Goal: Task Accomplishment & Management: Manage account settings

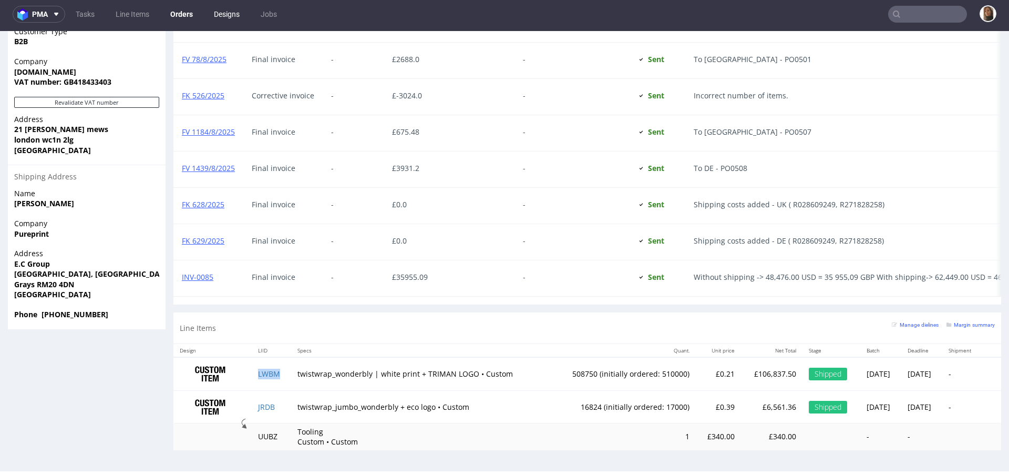
scroll to position [760, 0]
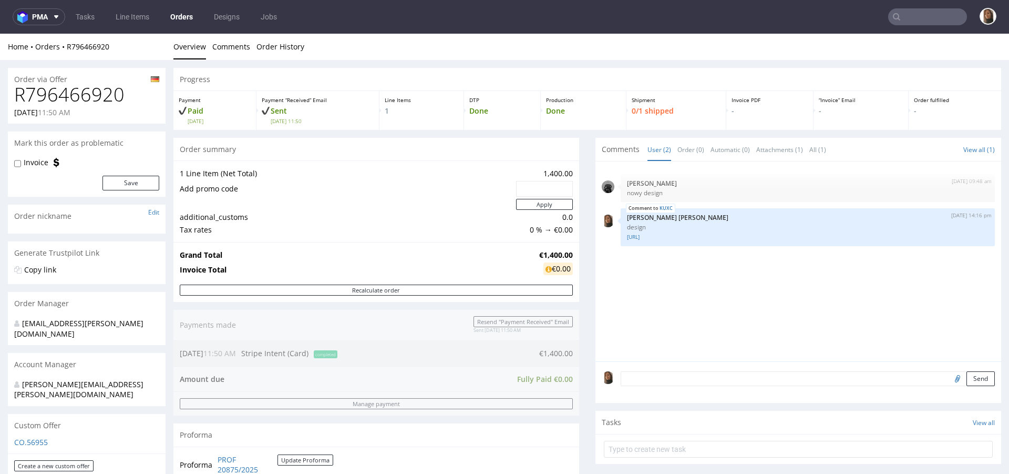
click at [310, 185] on td "Add promo code" at bounding box center [347, 189] width 334 height 18
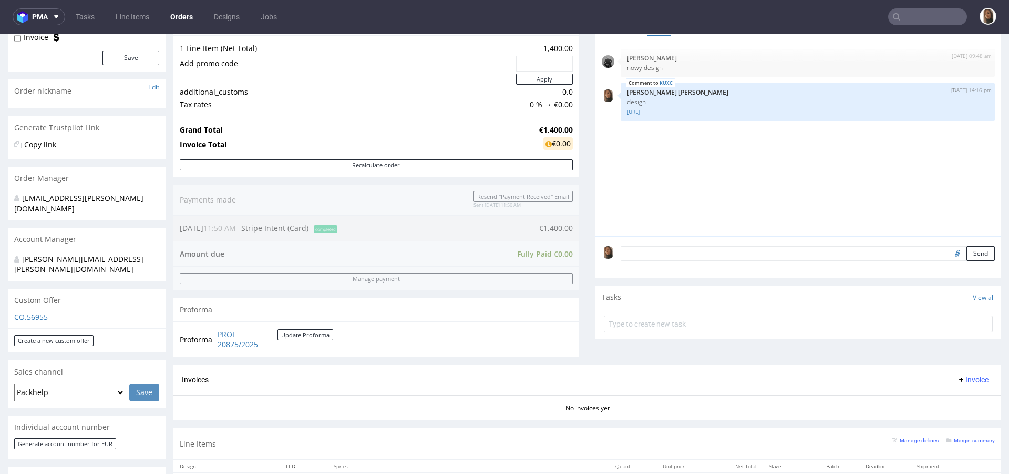
scroll to position [308, 0]
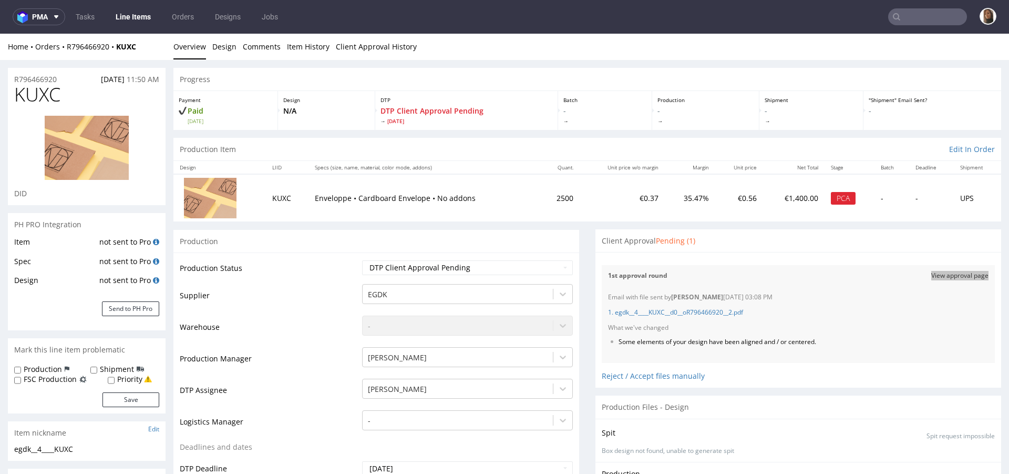
click at [921, 6] on nav "pma Tasks Line Items Orders Designs Jobs" at bounding box center [504, 17] width 1009 height 34
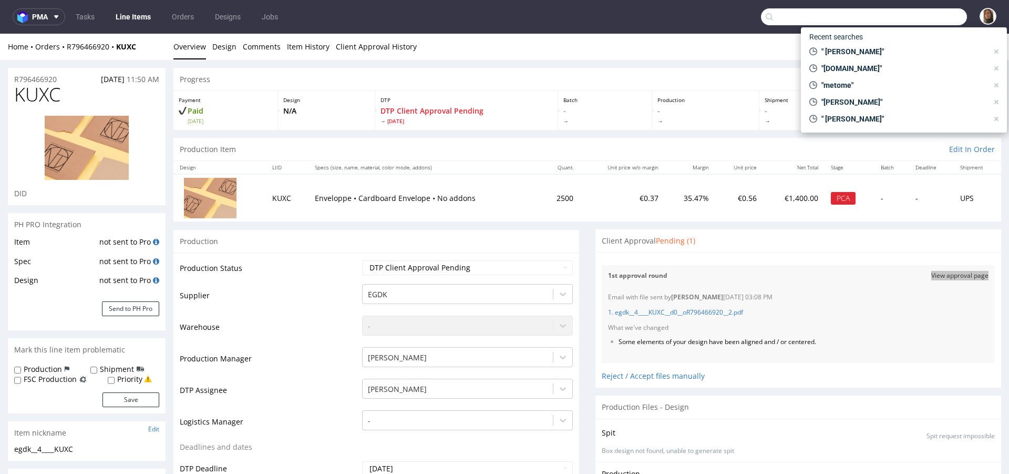
click at [940, 21] on input "text" at bounding box center [864, 16] width 206 height 17
paste input "R016103341"
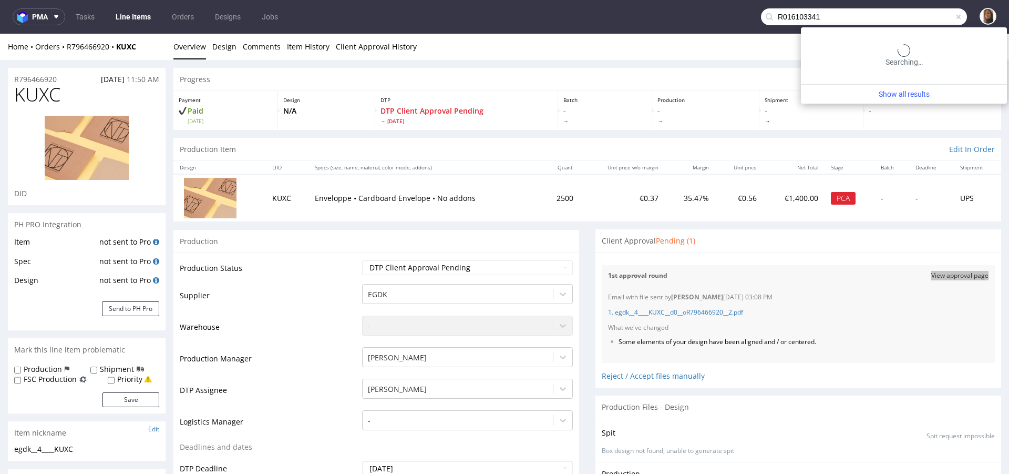
type input "R016103341"
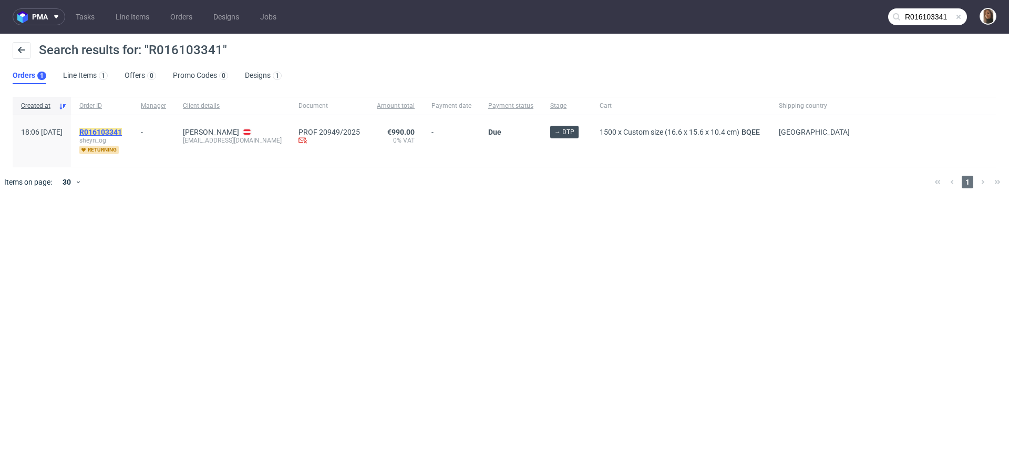
click at [122, 129] on mark "R016103341" at bounding box center [100, 132] width 43 height 8
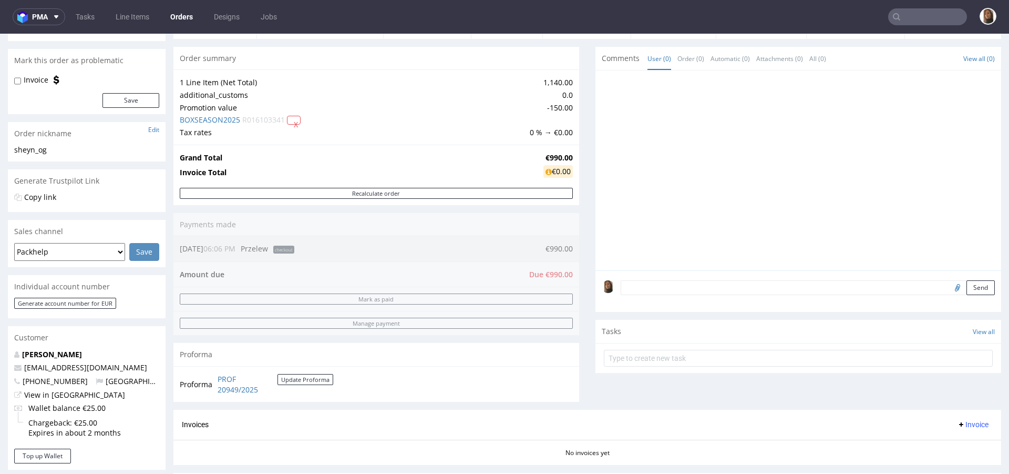
scroll to position [236, 0]
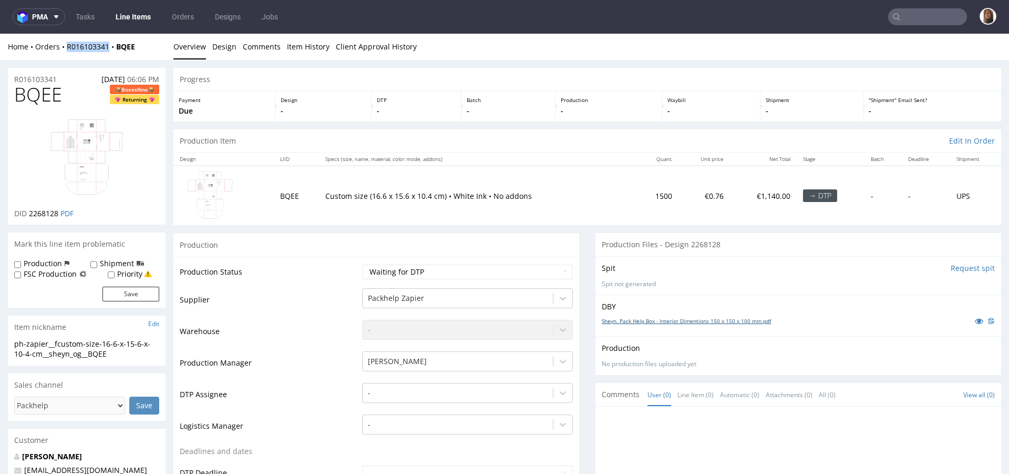
click at [693, 319] on link "Sheyn. Pack Help Box - Interior Dimentions 150 x 150 x 100 mm.pdf" at bounding box center [686, 320] width 169 height 7
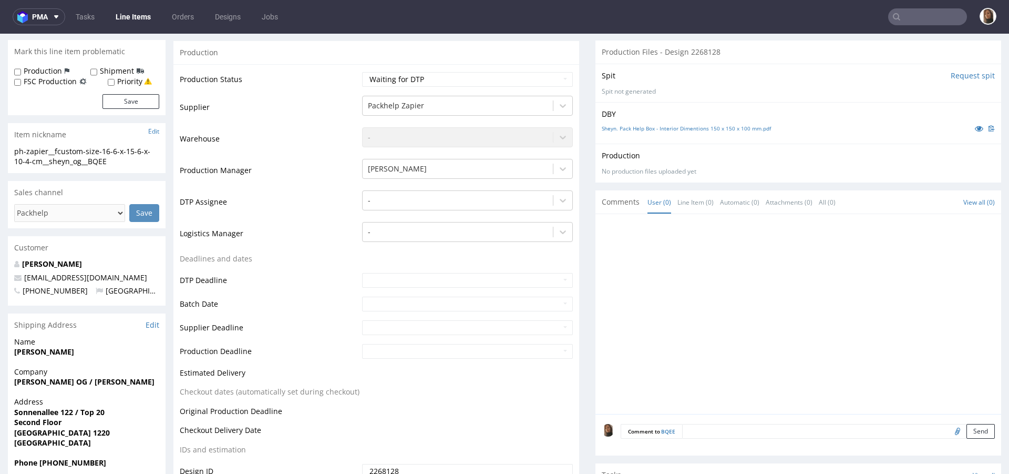
click at [711, 429] on textarea at bounding box center [838, 431] width 313 height 15
paste textarea "the inner size of the box should be 15 x 15 x 10 (height) cm. IMPORTANT: I uplo…"
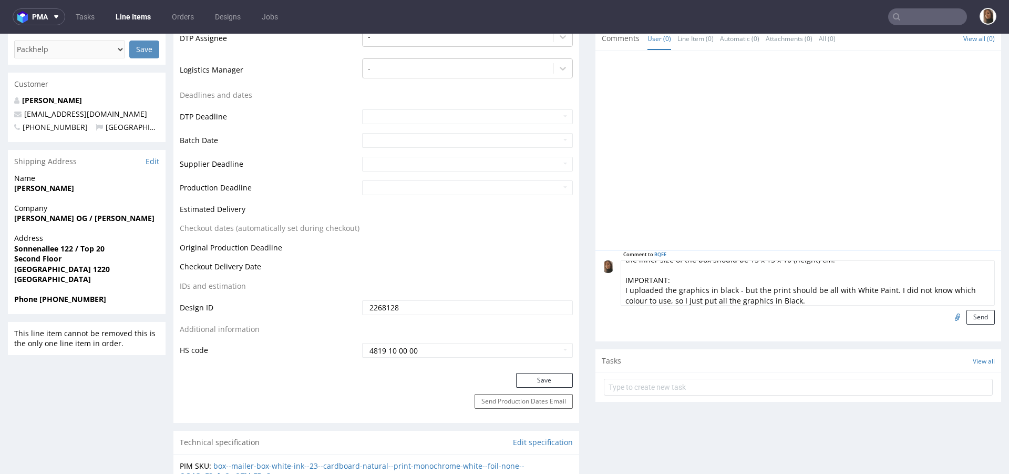
scroll to position [333, 0]
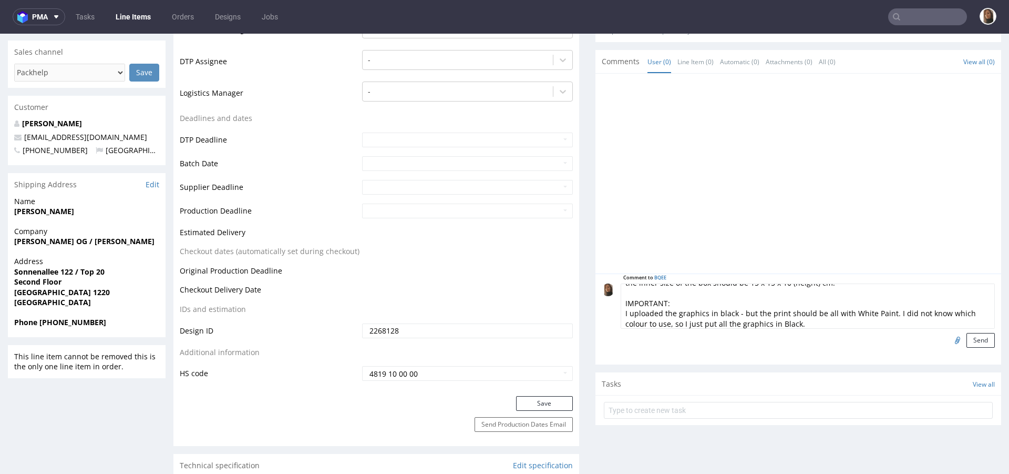
type textarea "the inner size of the box should be 15 x 15 x 10 (height) cm. IMPORTANT: I uplo…"
click at [949, 337] on input "file" at bounding box center [956, 340] width 15 height 14
type input "C:\fakepath\Sheyn. Pack Help Box - Interior Dimentions 150 x 150 x 100 mm.pdf"
click at [967, 336] on button "Send" at bounding box center [981, 340] width 28 height 15
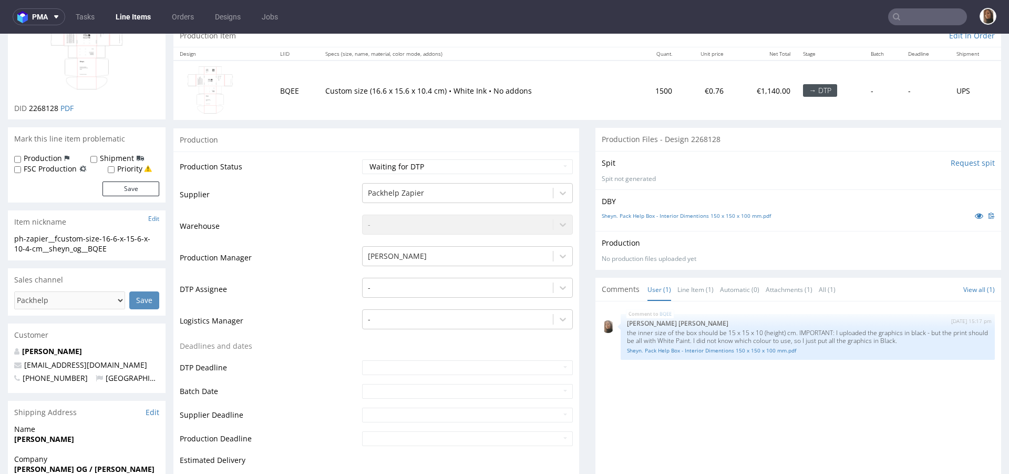
scroll to position [226, 0]
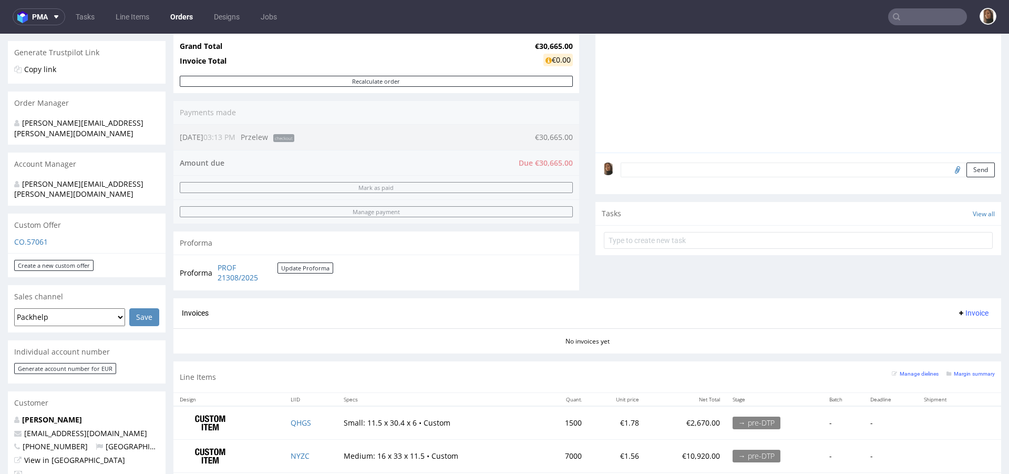
scroll to position [190, 0]
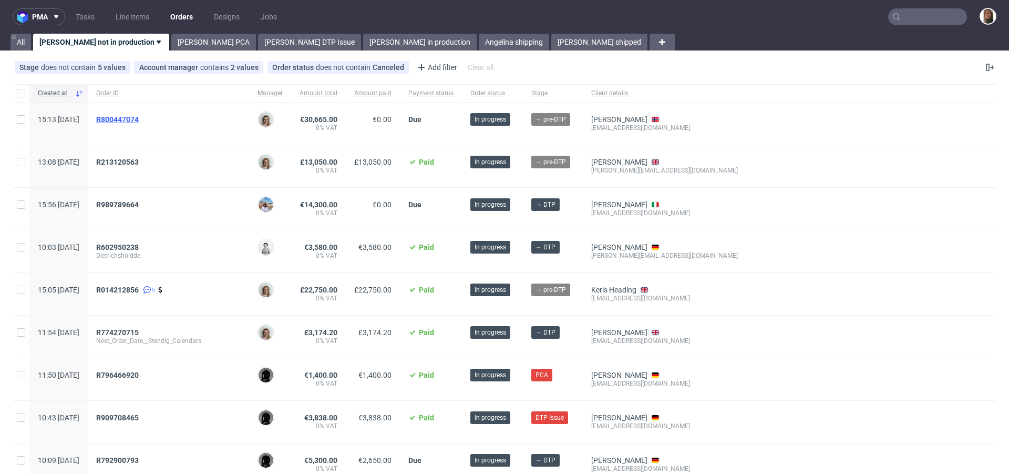
click at [139, 119] on span "R800447074" at bounding box center [117, 119] width 43 height 8
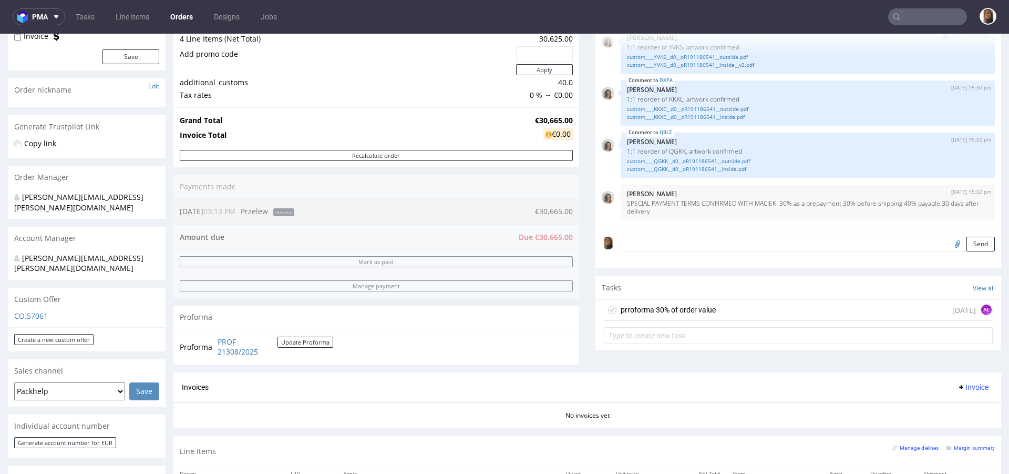
scroll to position [168, 0]
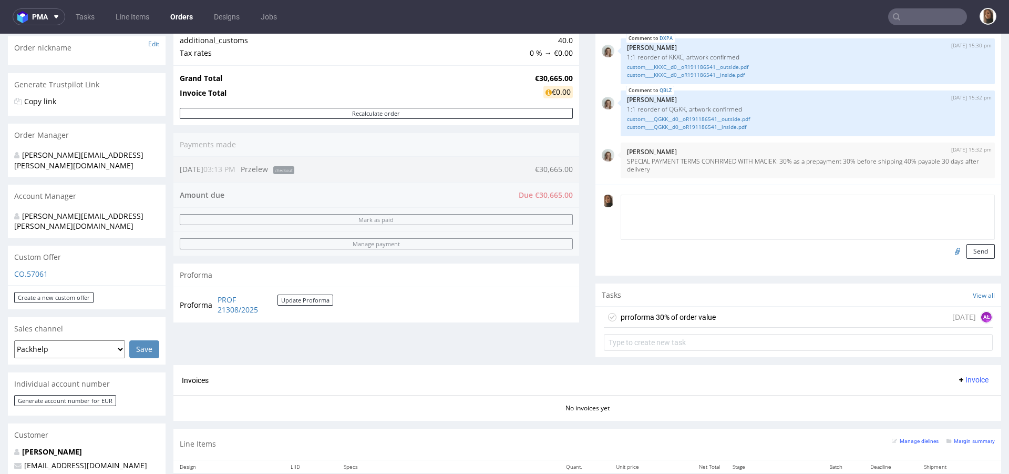
click at [626, 203] on textarea at bounding box center [808, 217] width 374 height 45
paste textarea "Just a quick reminder as well — the barcode for each box should be printed, thi…"
type textarea "Just a quick reminder as well — the barcode for each box should be printed, thi…"
click at [967, 251] on button "Send" at bounding box center [981, 251] width 28 height 15
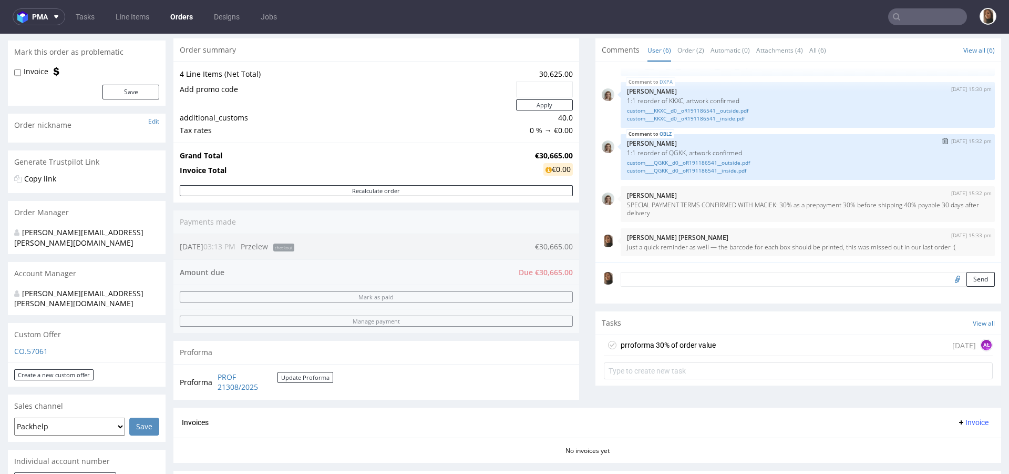
scroll to position [230, 0]
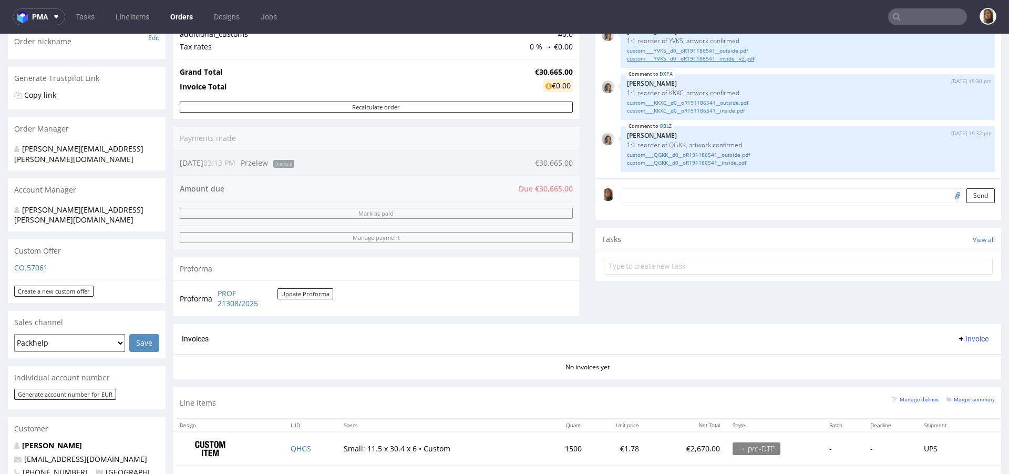
scroll to position [149, 0]
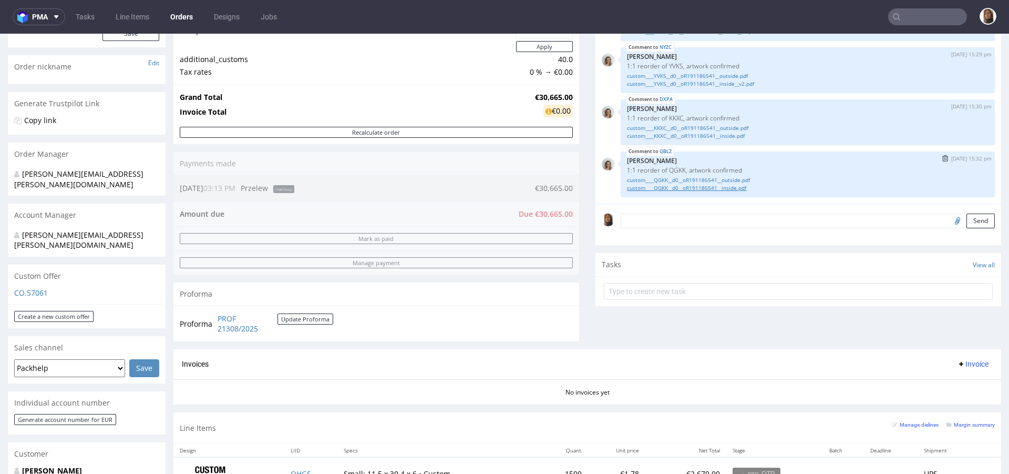
click at [679, 190] on link "custom____QGKK__d0__oR191186541__inside.pdf" at bounding box center [808, 188] width 362 height 8
click at [689, 181] on link "custom____QGKK__d0__oR191186541__outside.pdf" at bounding box center [808, 180] width 362 height 8
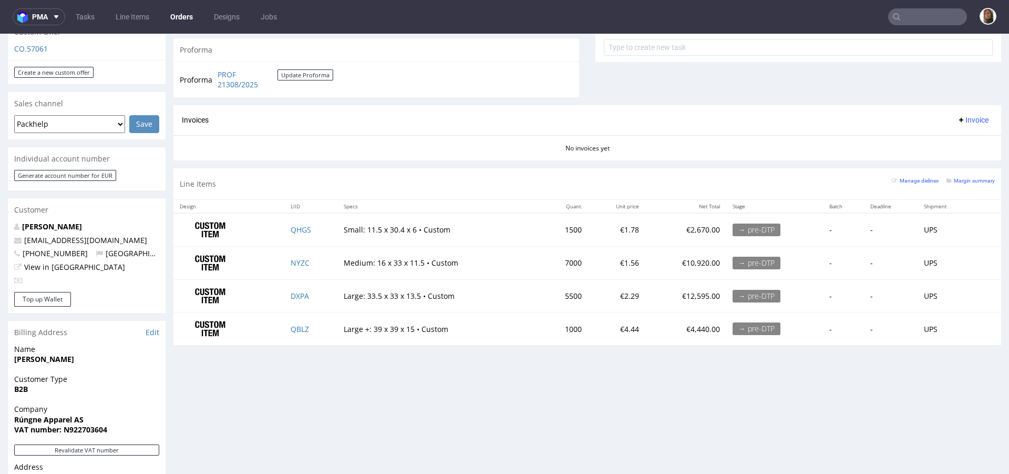
scroll to position [419, 0]
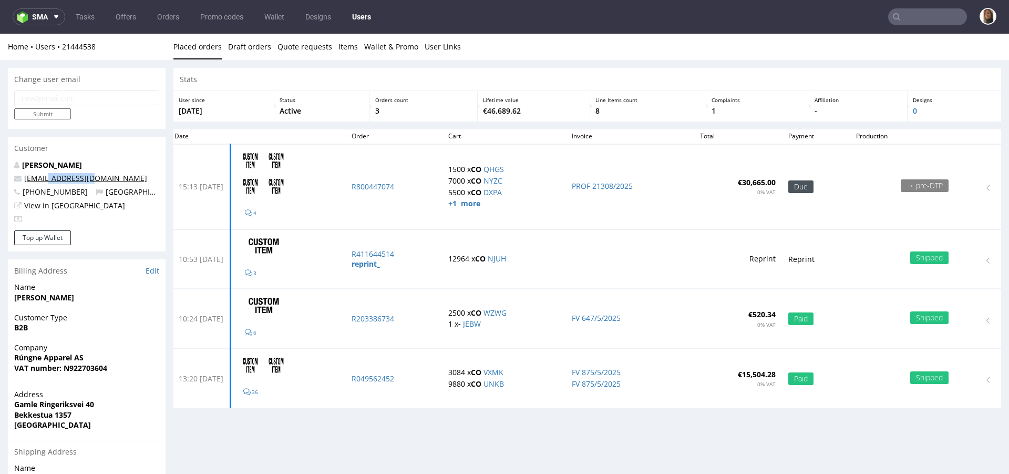
drag, startPoint x: 112, startPoint y: 180, endPoint x: 47, endPoint y: 179, distance: 64.7
click at [47, 178] on p "[EMAIL_ADDRESS][DOMAIN_NAME]" at bounding box center [86, 178] width 145 height 11
copy link "@[DOMAIN_NAME]"
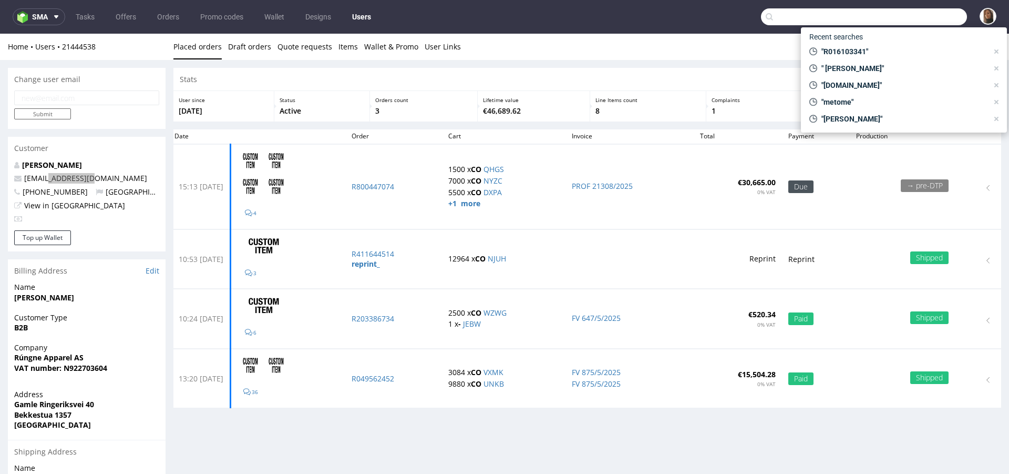
click at [936, 13] on input "text" at bounding box center [864, 16] width 206 height 17
paste input "@[DOMAIN_NAME]"
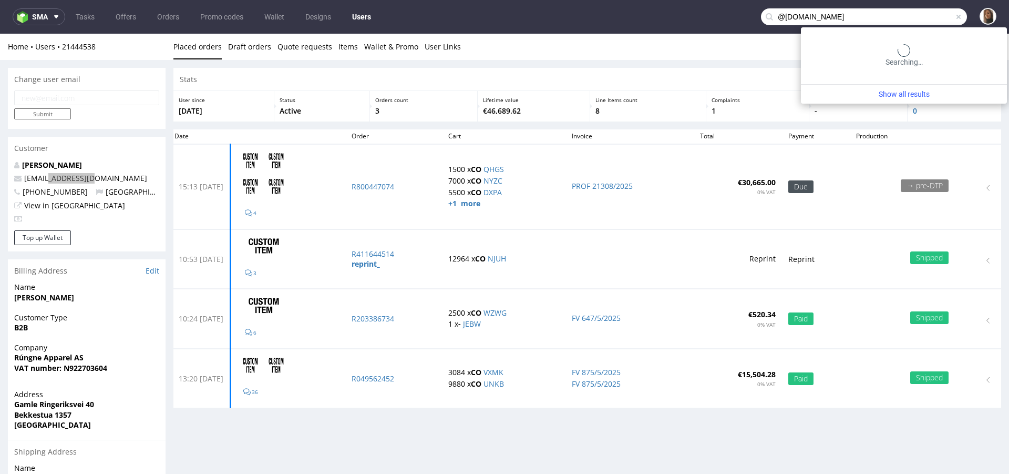
type input "@[DOMAIN_NAME]"
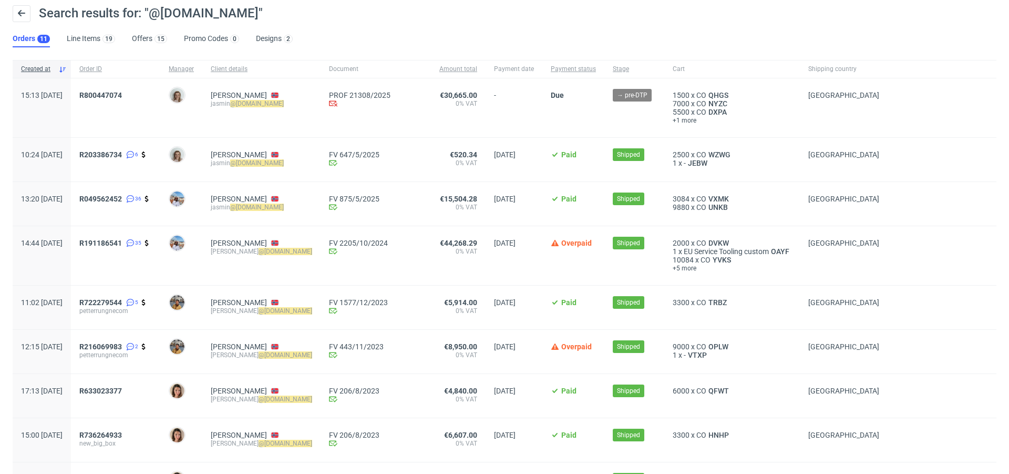
scroll to position [38, 0]
click at [122, 243] on span "R191186541" at bounding box center [100, 242] width 43 height 8
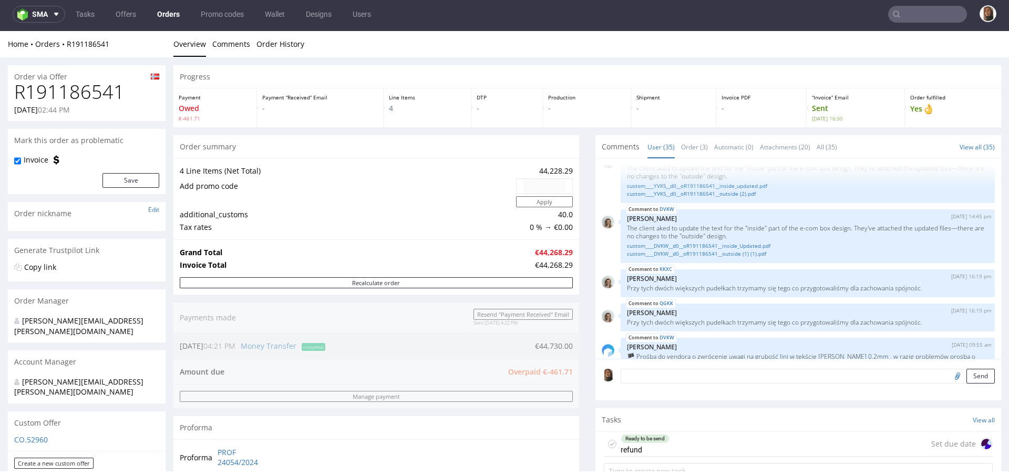
scroll to position [999, 0]
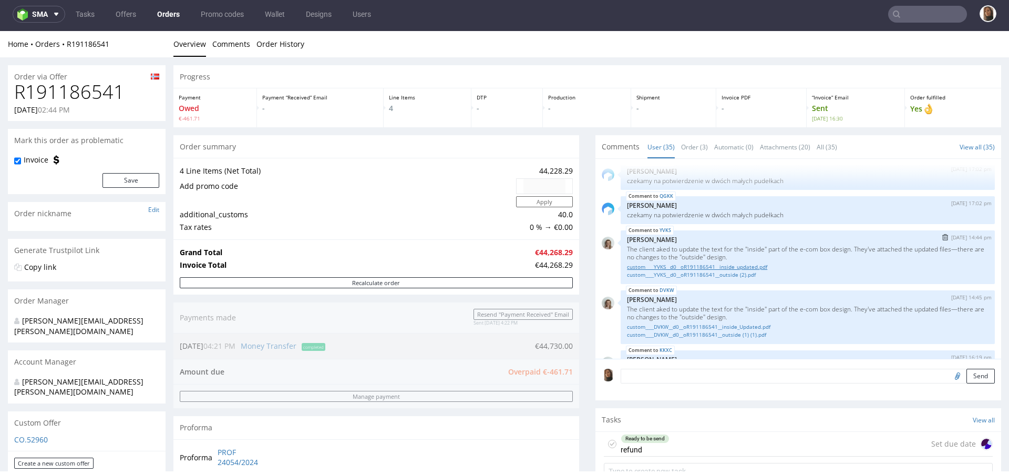
click at [722, 263] on link "custom____YVKS__d0__oR191186541__inside_updated.pdf" at bounding box center [808, 267] width 362 height 8
click at [723, 271] on link "custom____YVKS__d0__oR191186541__outside (2).pdf" at bounding box center [808, 275] width 362 height 8
